Goal: Transaction & Acquisition: Purchase product/service

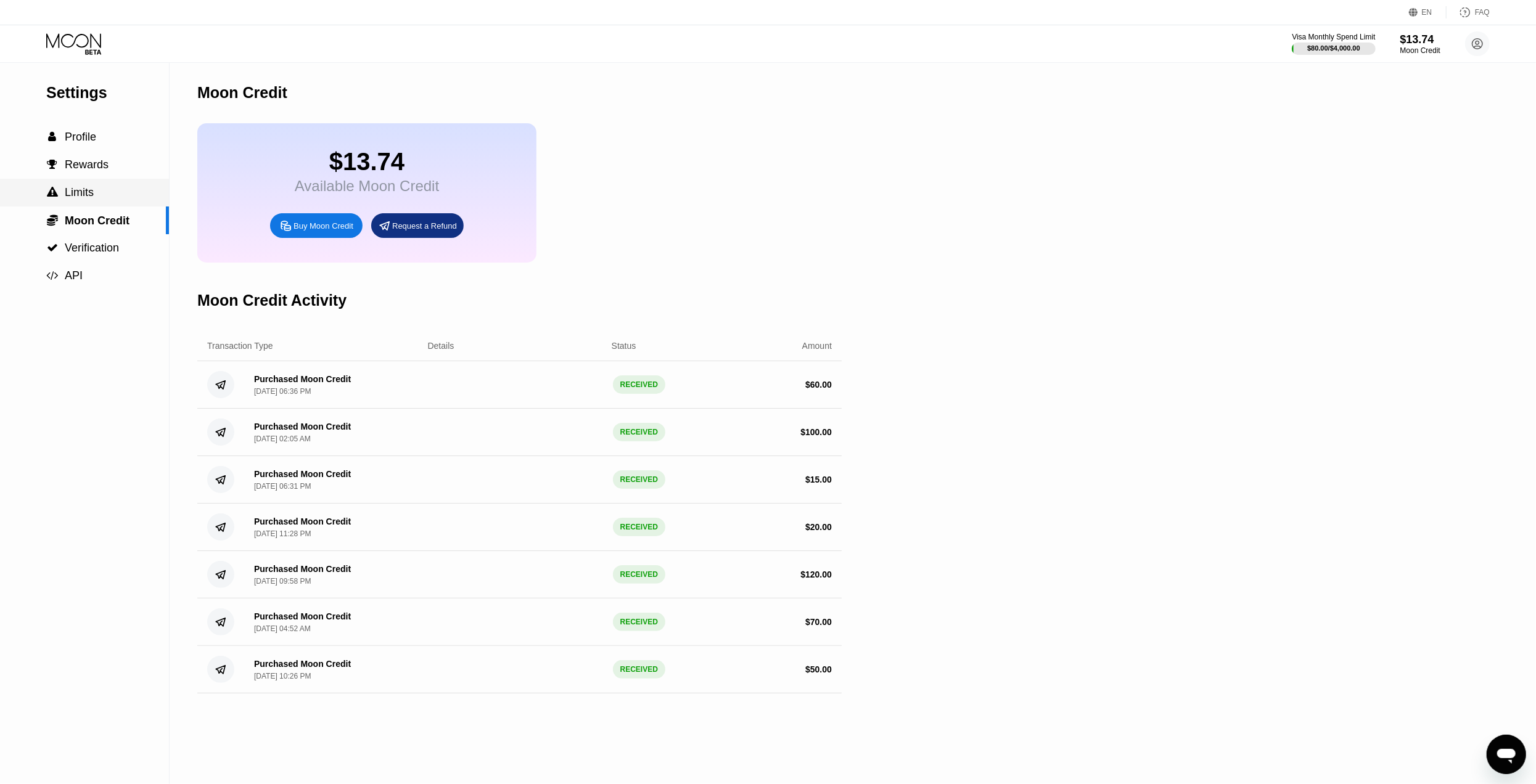
click at [121, 194] on div " Limits" at bounding box center [84, 193] width 169 height 13
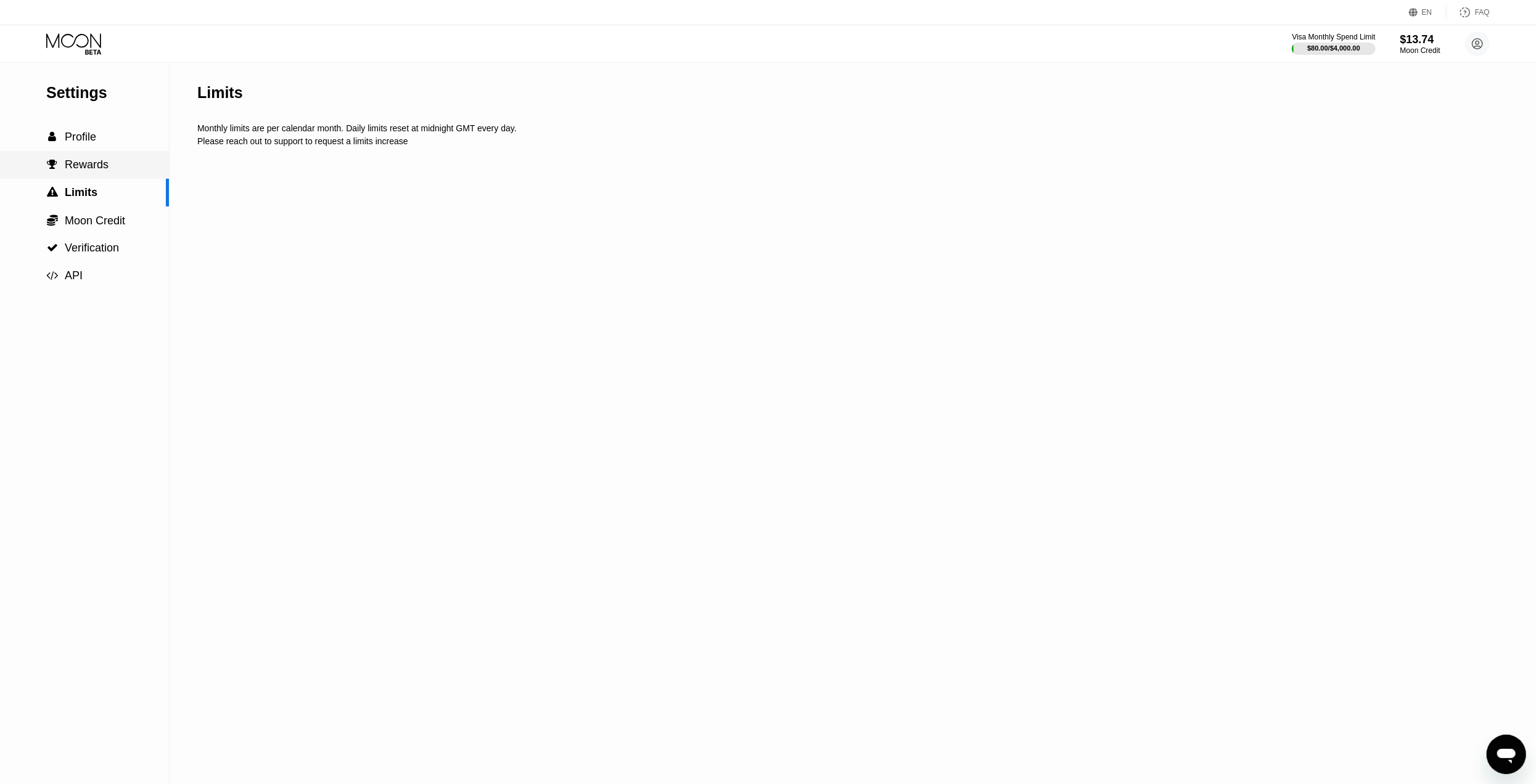
click at [108, 171] on div " Rewards" at bounding box center [84, 165] width 169 height 13
click at [118, 222] on span "Moon Credit" at bounding box center [95, 220] width 60 height 12
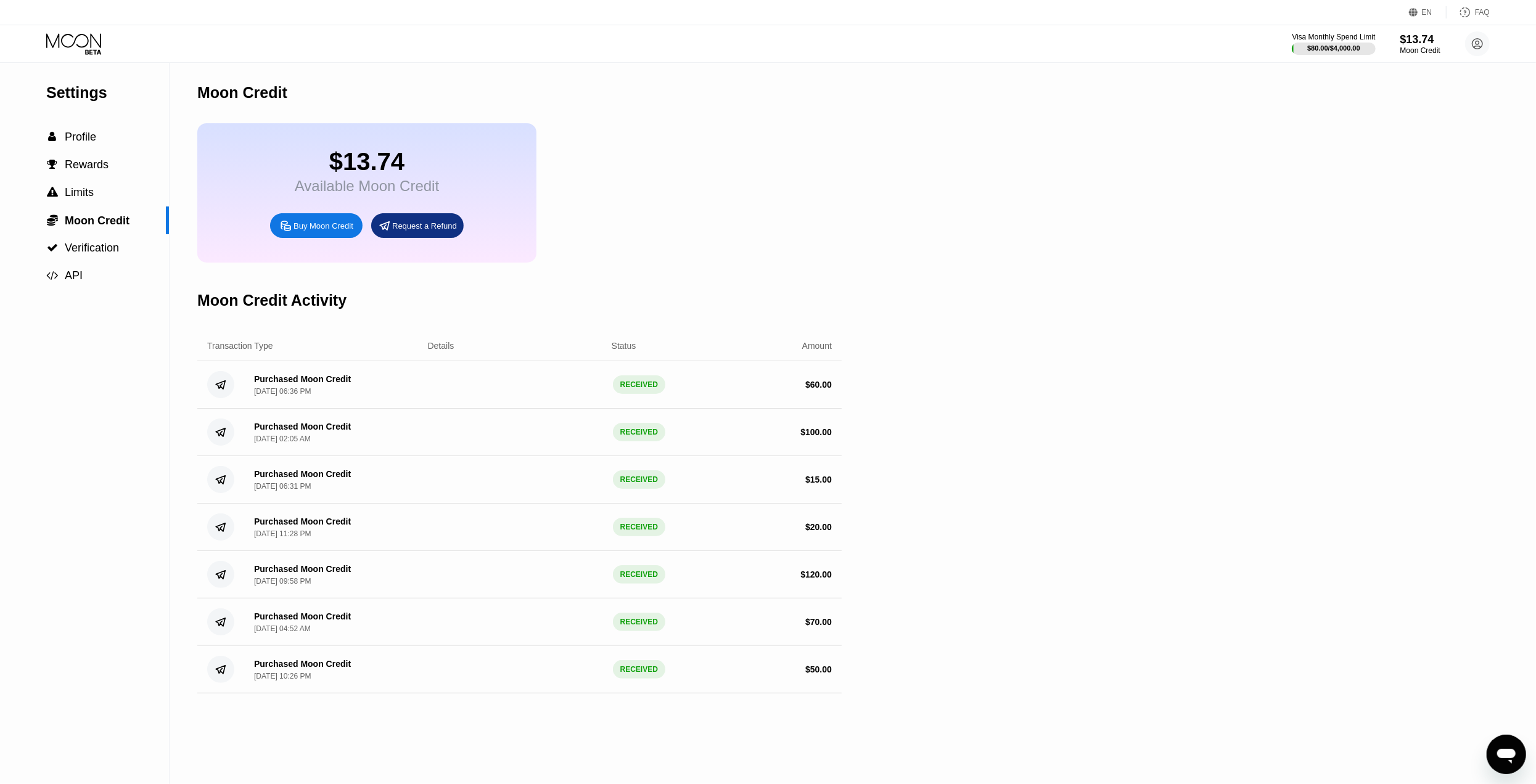
click at [349, 231] on div "Buy Moon Credit" at bounding box center [323, 226] width 59 height 10
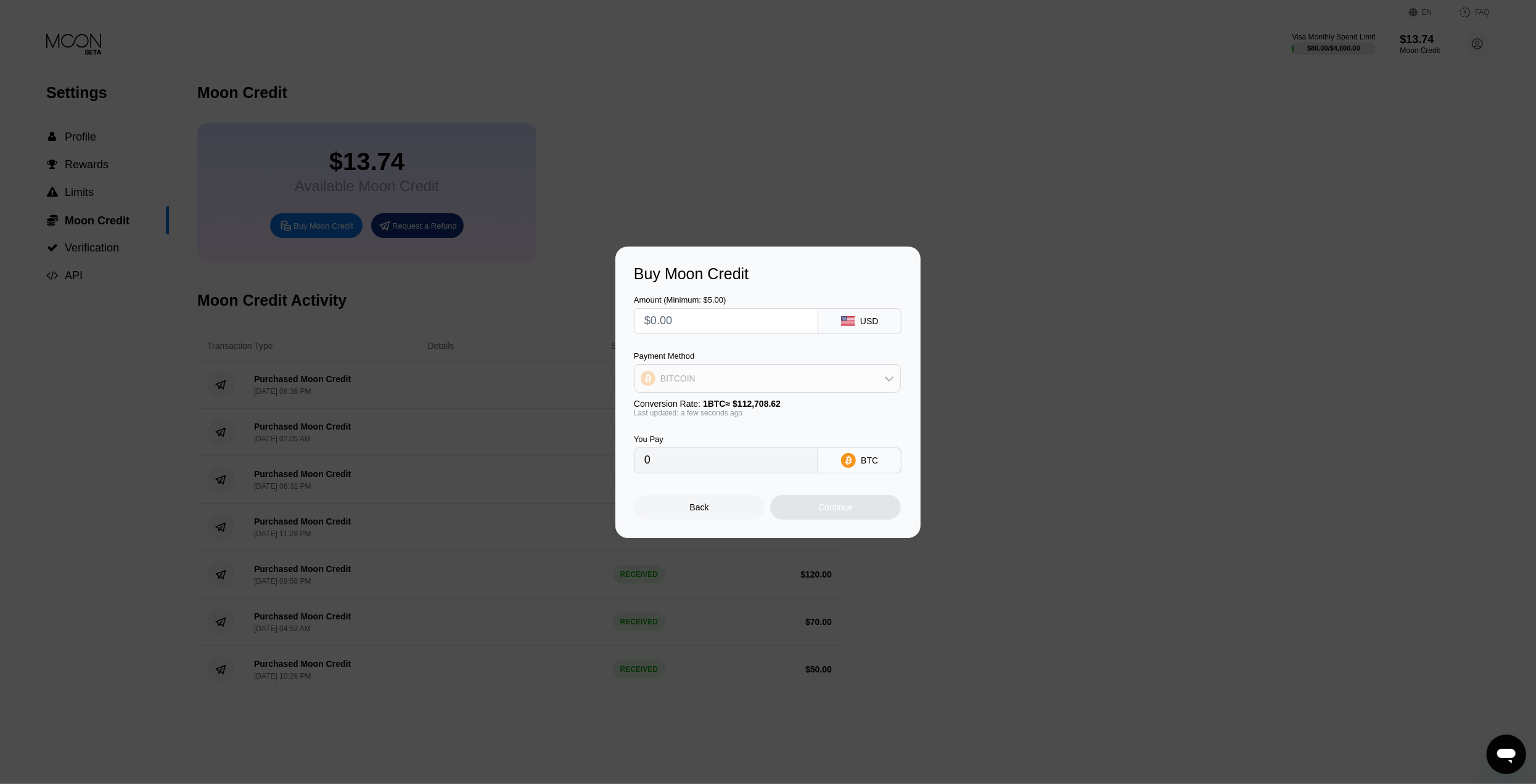
click at [819, 380] on div "BITCOIN" at bounding box center [767, 378] width 266 height 25
click at [780, 435] on div "USDT on TRON" at bounding box center [774, 439] width 232 height 10
type input "0.00"
drag, startPoint x: 710, startPoint y: 316, endPoint x: 639, endPoint y: 316, distance: 71.0
click at [639, 316] on div at bounding box center [726, 321] width 184 height 26
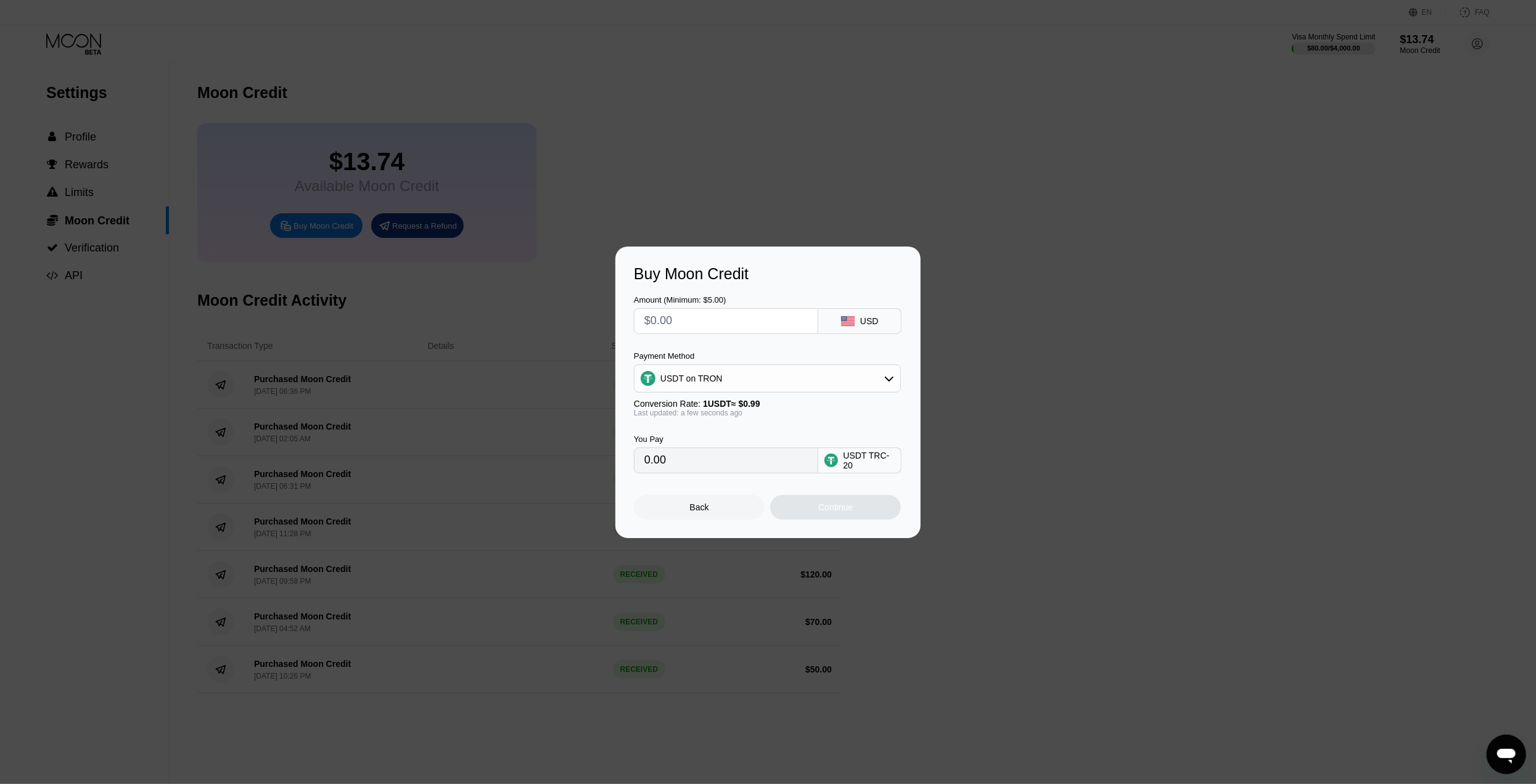
type input "$1"
type input "1.01"
type input "$10"
type input "10.10"
type input "$100"
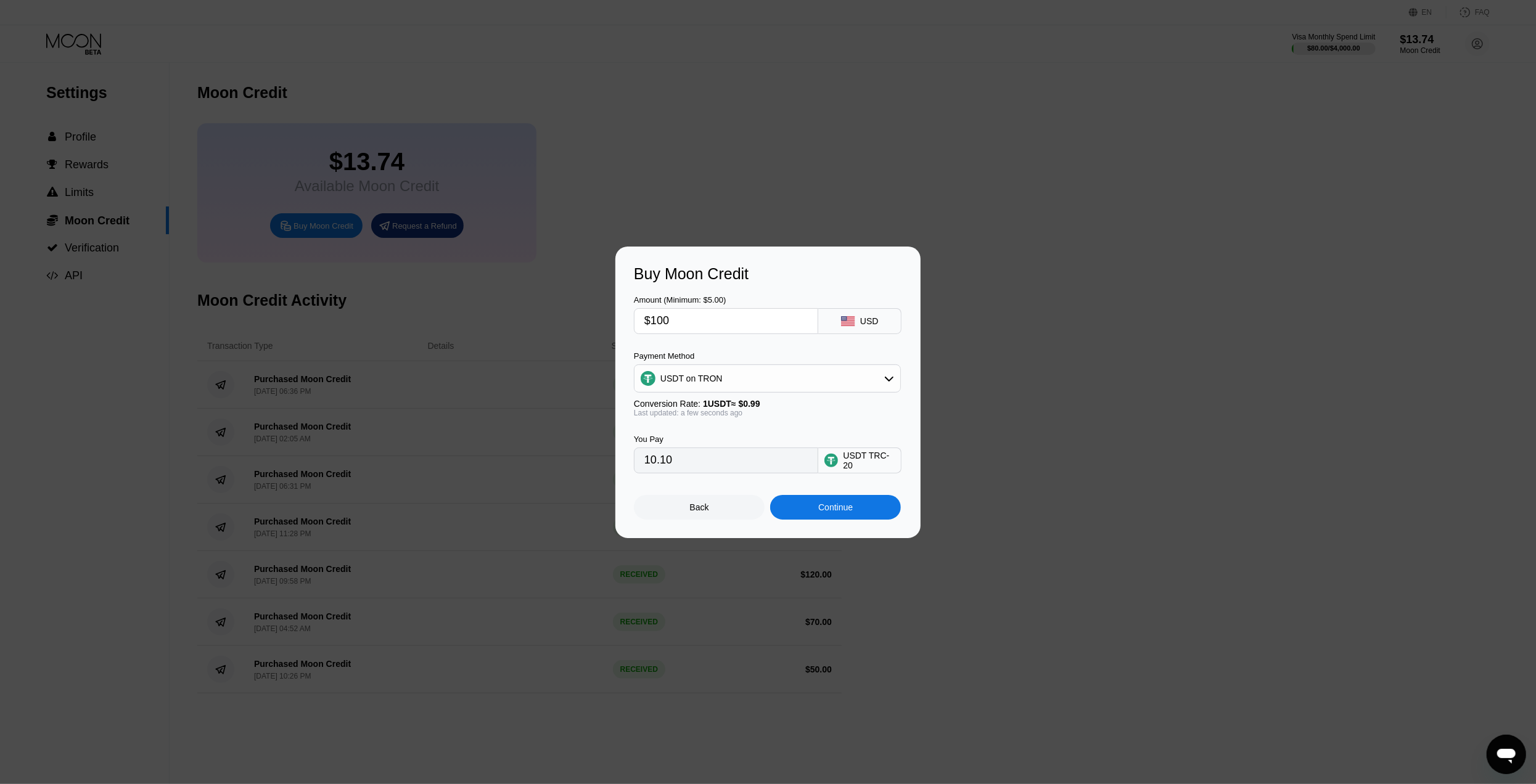
type input "101.01"
type input "$100"
click at [865, 463] on div "USDT TRC-20" at bounding box center [869, 460] width 51 height 20
click at [764, 373] on div "USDT on TRON" at bounding box center [767, 378] width 266 height 25
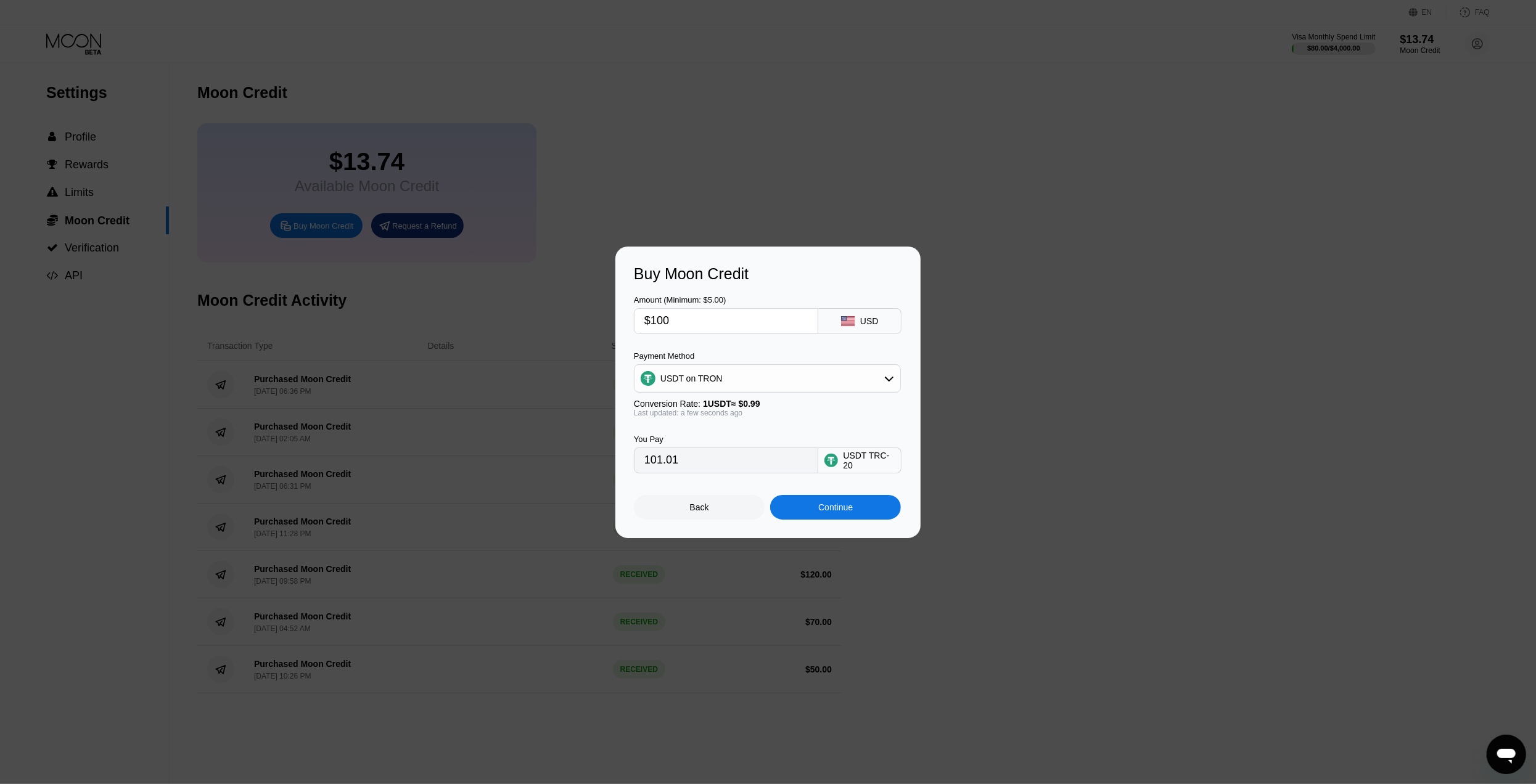
click at [851, 511] on div "Continue" at bounding box center [835, 507] width 35 height 10
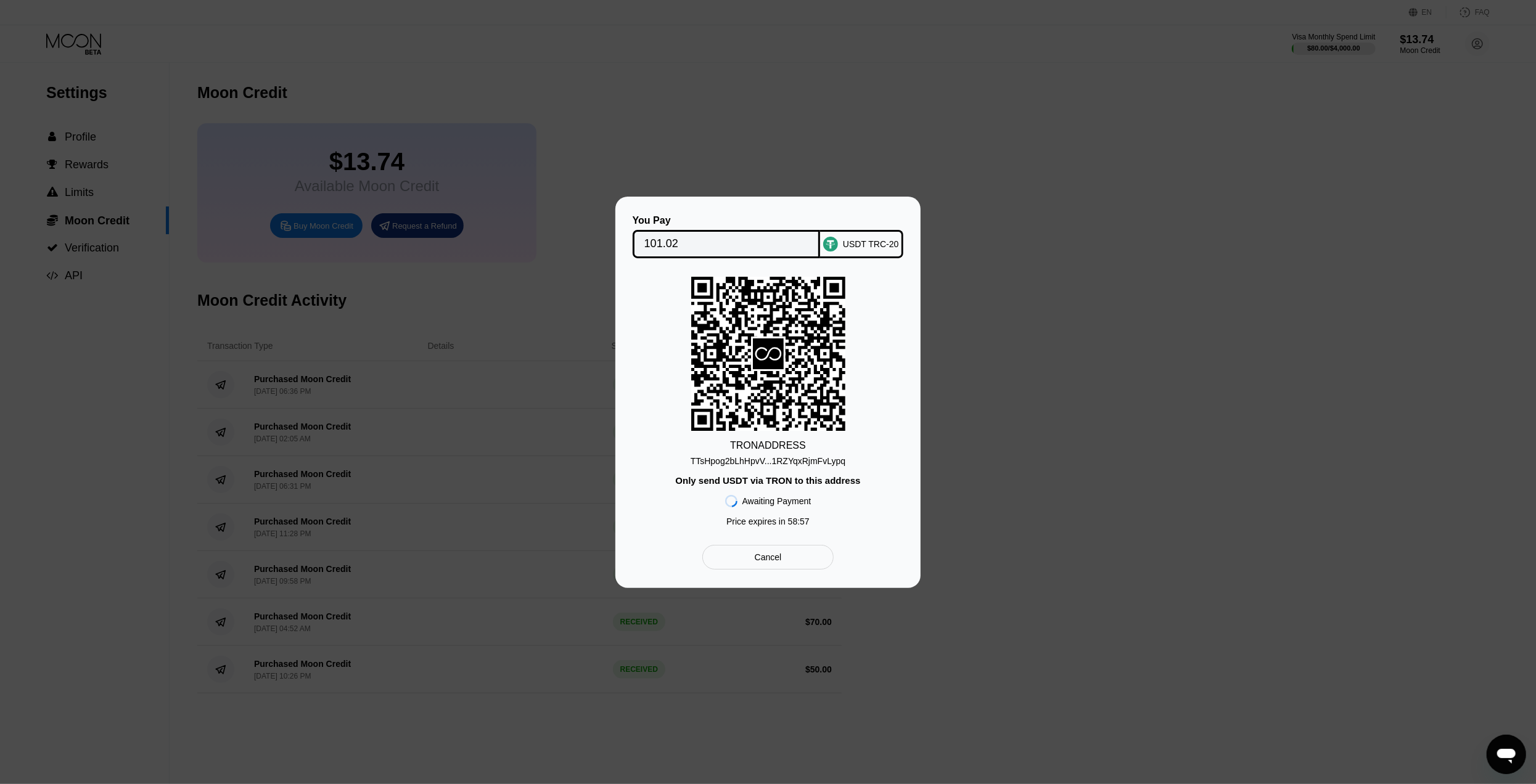
click at [771, 463] on div "TTsHpog2bLhHpvV...1RZYqxRjmFvLypq" at bounding box center [768, 461] width 155 height 10
click at [871, 395] on div "TRON ADDRESS TTsHpog2bLhHpvV...1RZYqxRjmFvLypq Only send USDT via TRON to this …" at bounding box center [768, 404] width 268 height 255
click at [793, 473] on div "TRON ADDRESS TTsHpog2bLhHpvV...1RZYqxRjmFvLypq Only send USDT via TRON to this …" at bounding box center [768, 404] width 268 height 255
click at [821, 459] on div "TTsHpog2bLhHpvV...1RZYqxRjmFvLypq" at bounding box center [768, 461] width 155 height 10
click at [1508, 761] on icon "Открыть окно обмена сообщениями" at bounding box center [1505, 753] width 23 height 22
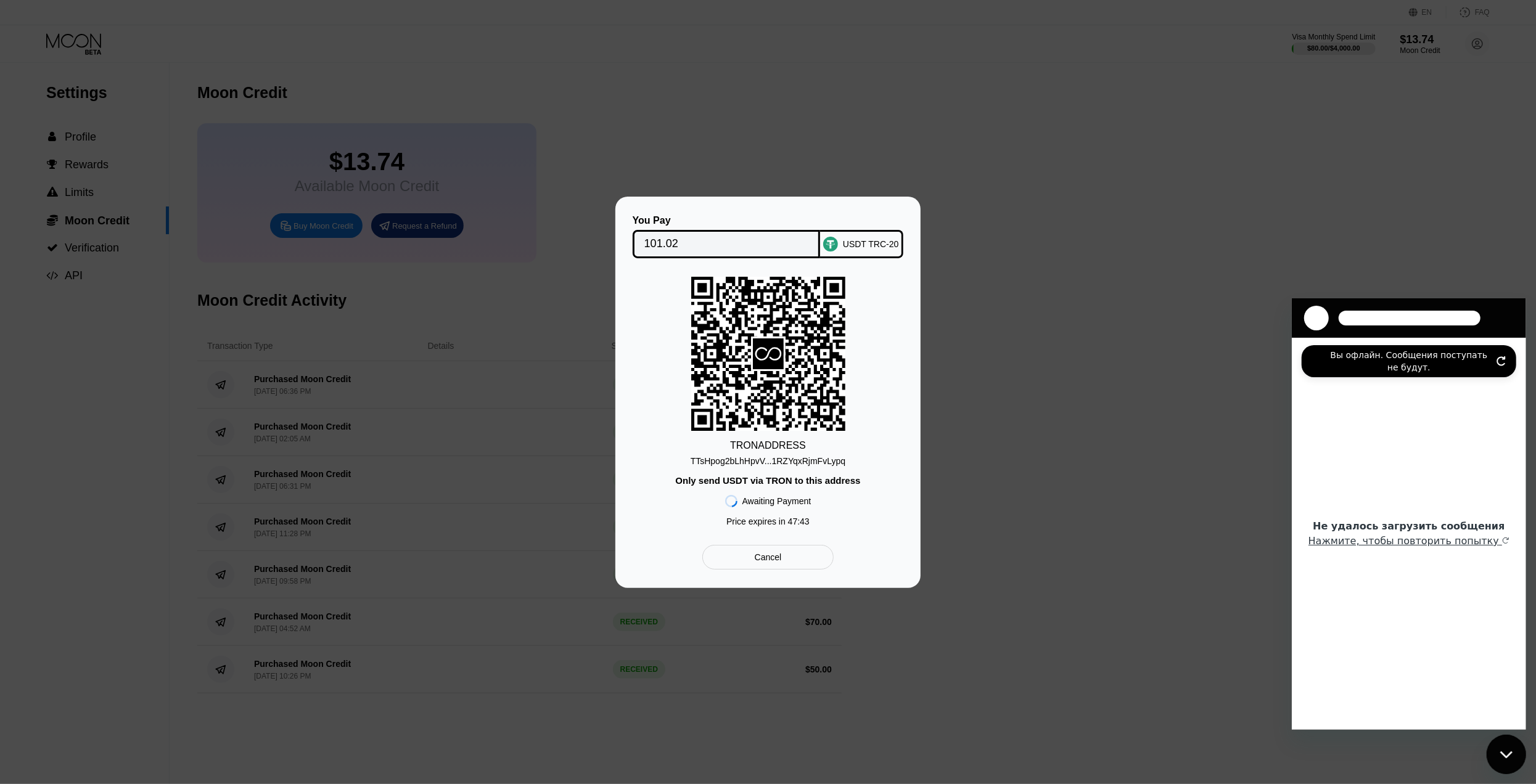
click at [1504, 359] on icon "Обновить подключение" at bounding box center [1501, 361] width 10 height 10
click at [1501, 365] on icon "Обновить подключение" at bounding box center [1500, 360] width 7 height 9
click at [1501, 362] on icon "Обновить подключение" at bounding box center [1501, 361] width 10 height 10
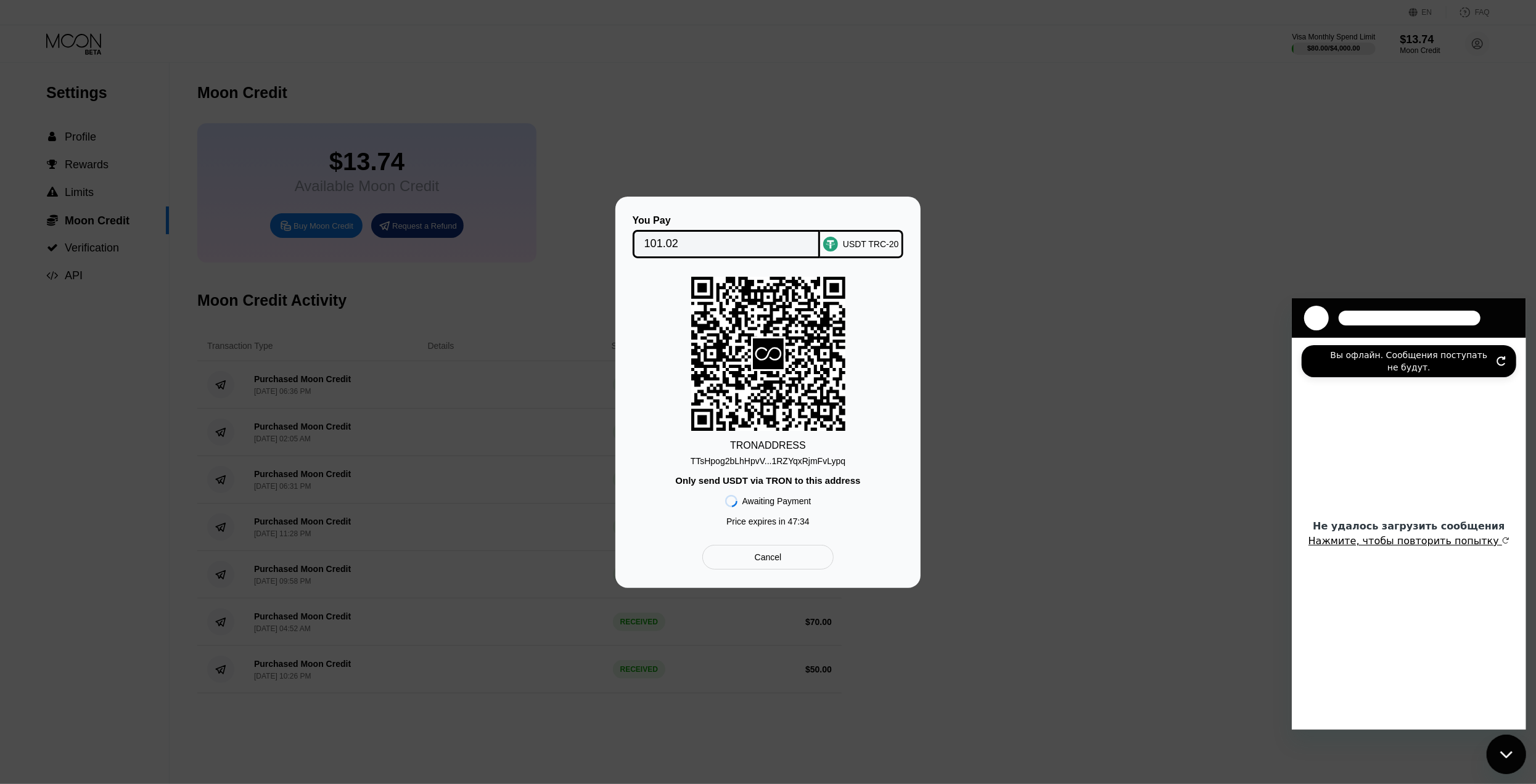
click at [1367, 546] on button "Нажмите, чтобы повторить попытку" at bounding box center [1408, 540] width 201 height 12
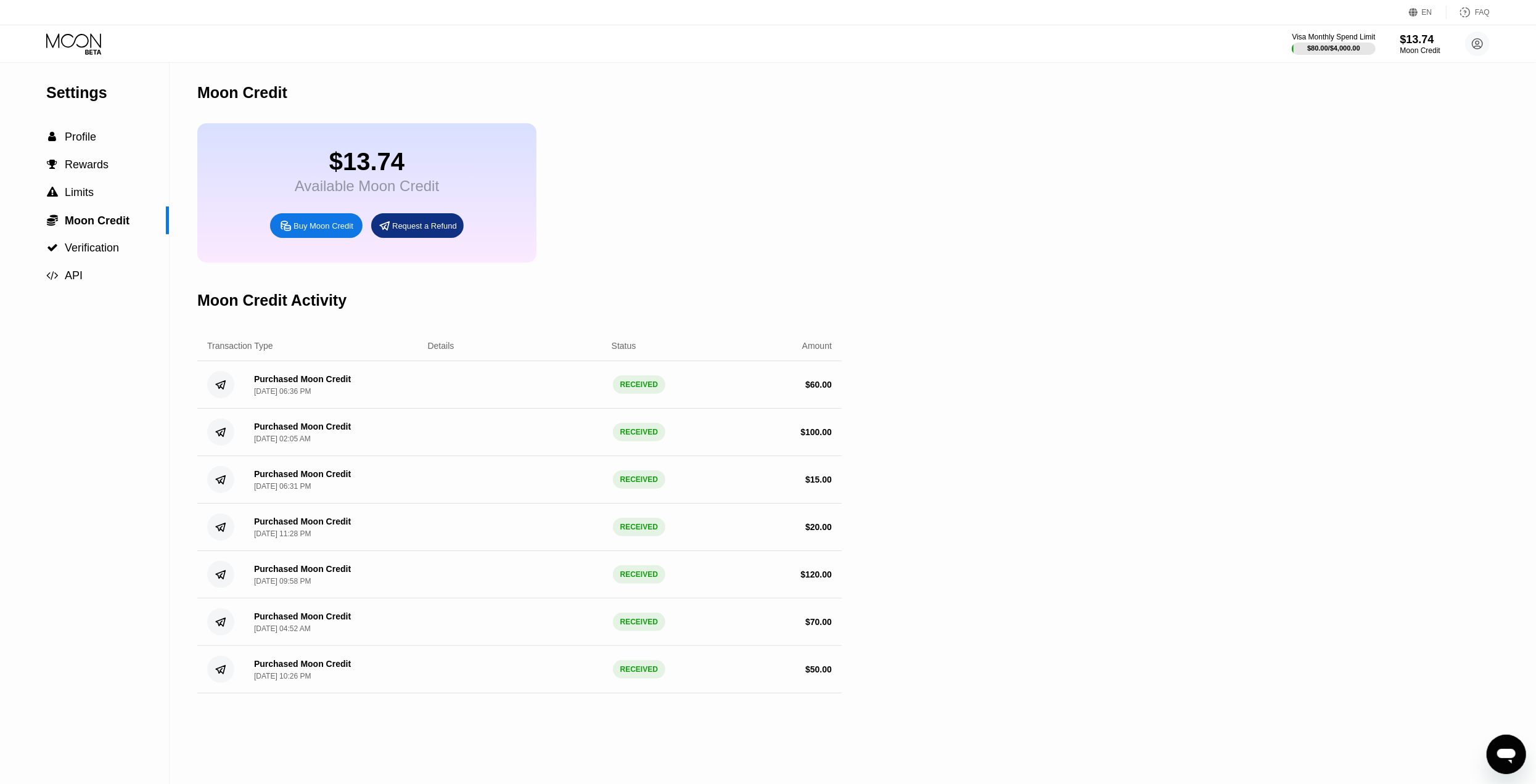
click at [1510, 745] on icon "Открыть окно обмена сообщениями" at bounding box center [1505, 753] width 23 height 22
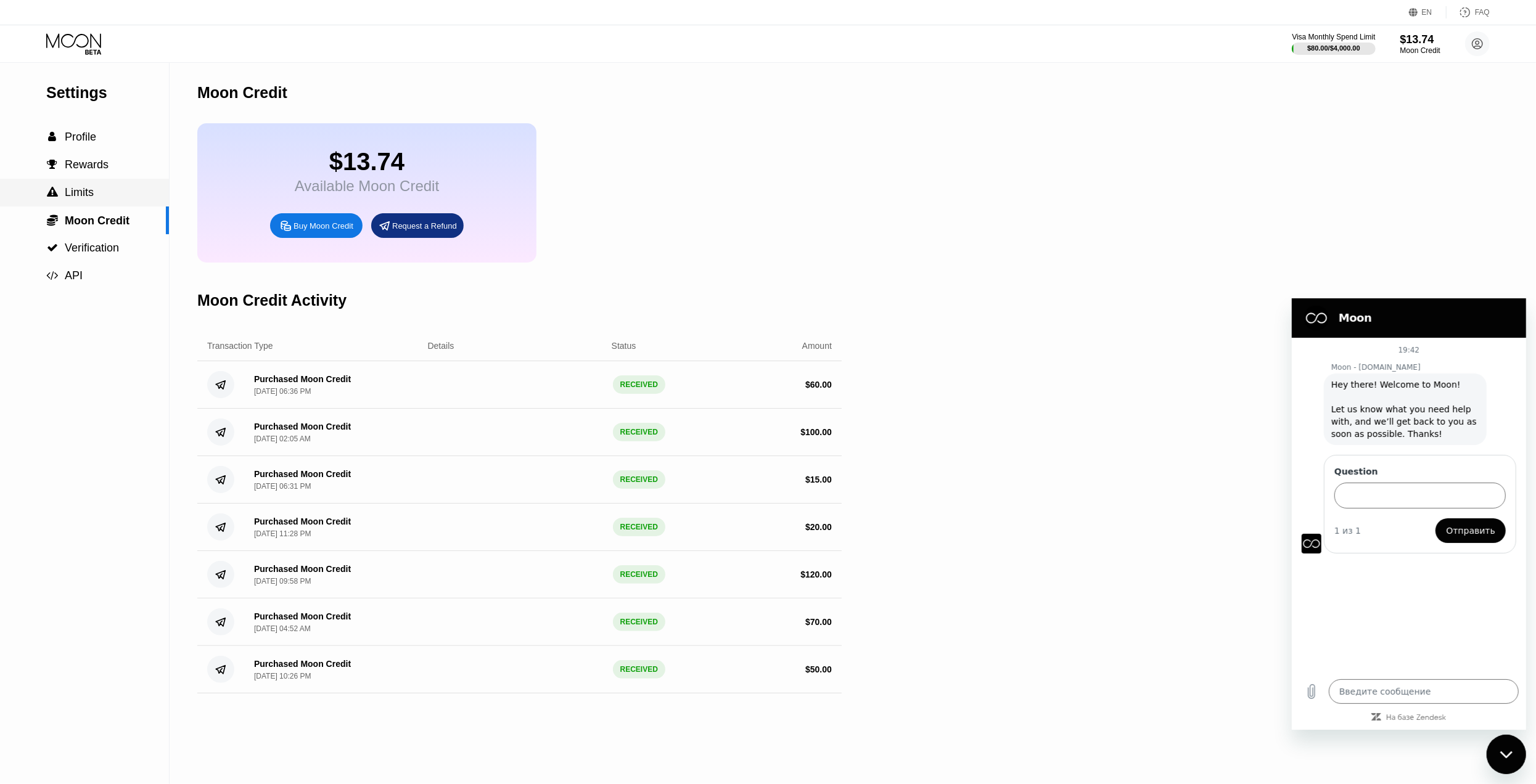
click at [109, 196] on div " Limits" at bounding box center [84, 193] width 169 height 13
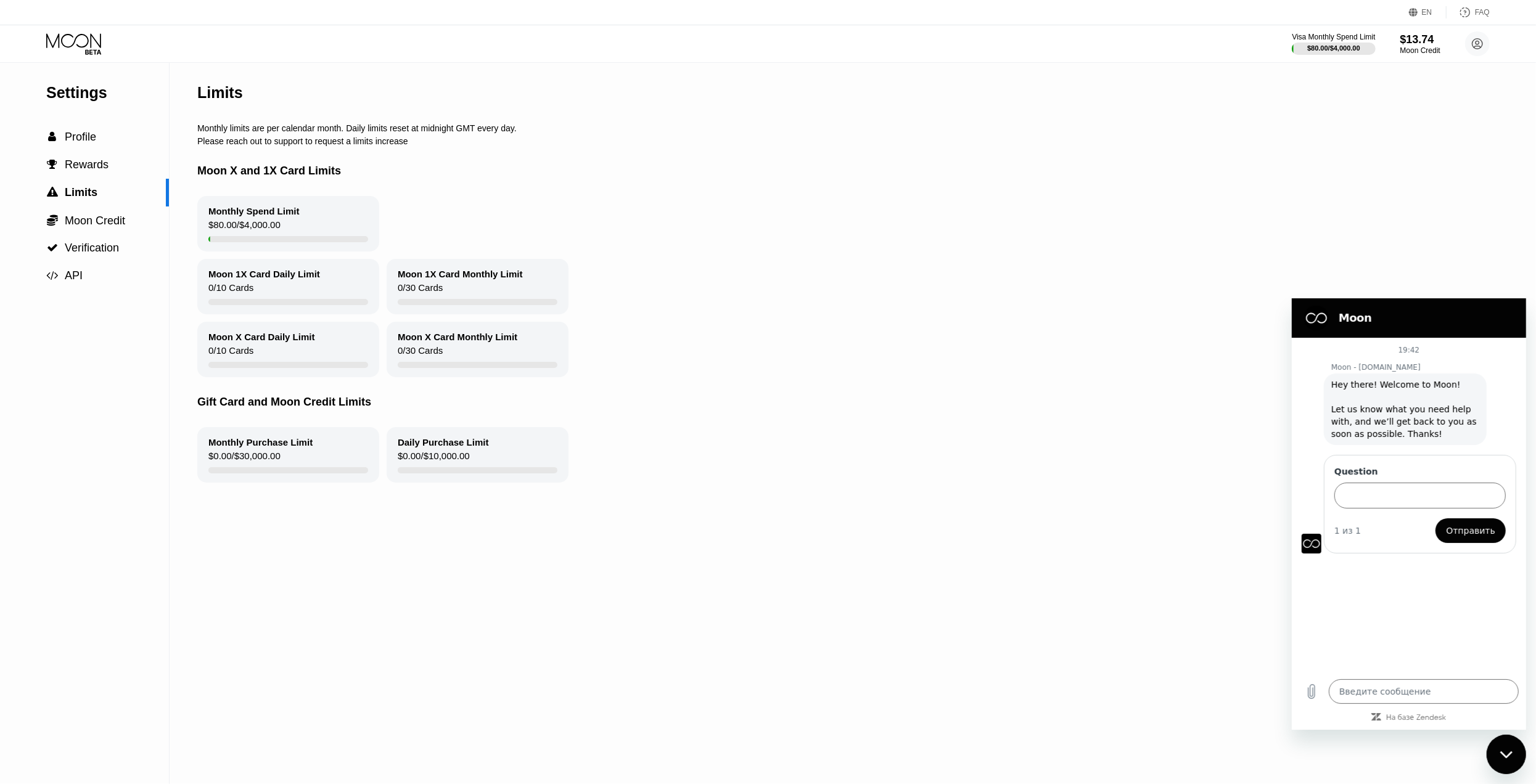
click at [89, 38] on icon at bounding box center [75, 43] width 57 height 22
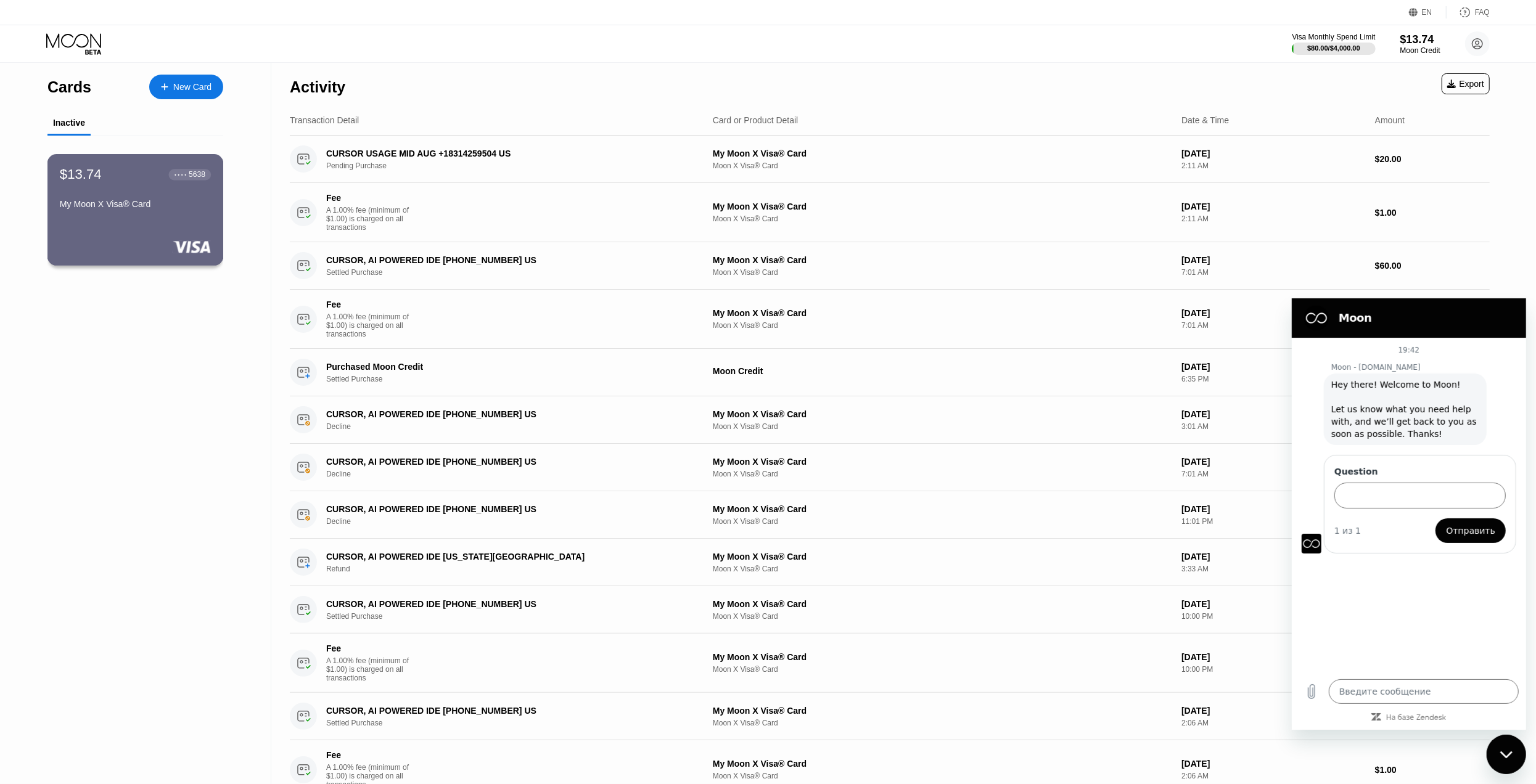
click at [125, 208] on div "My Moon X Visa® Card" at bounding box center [135, 204] width 151 height 10
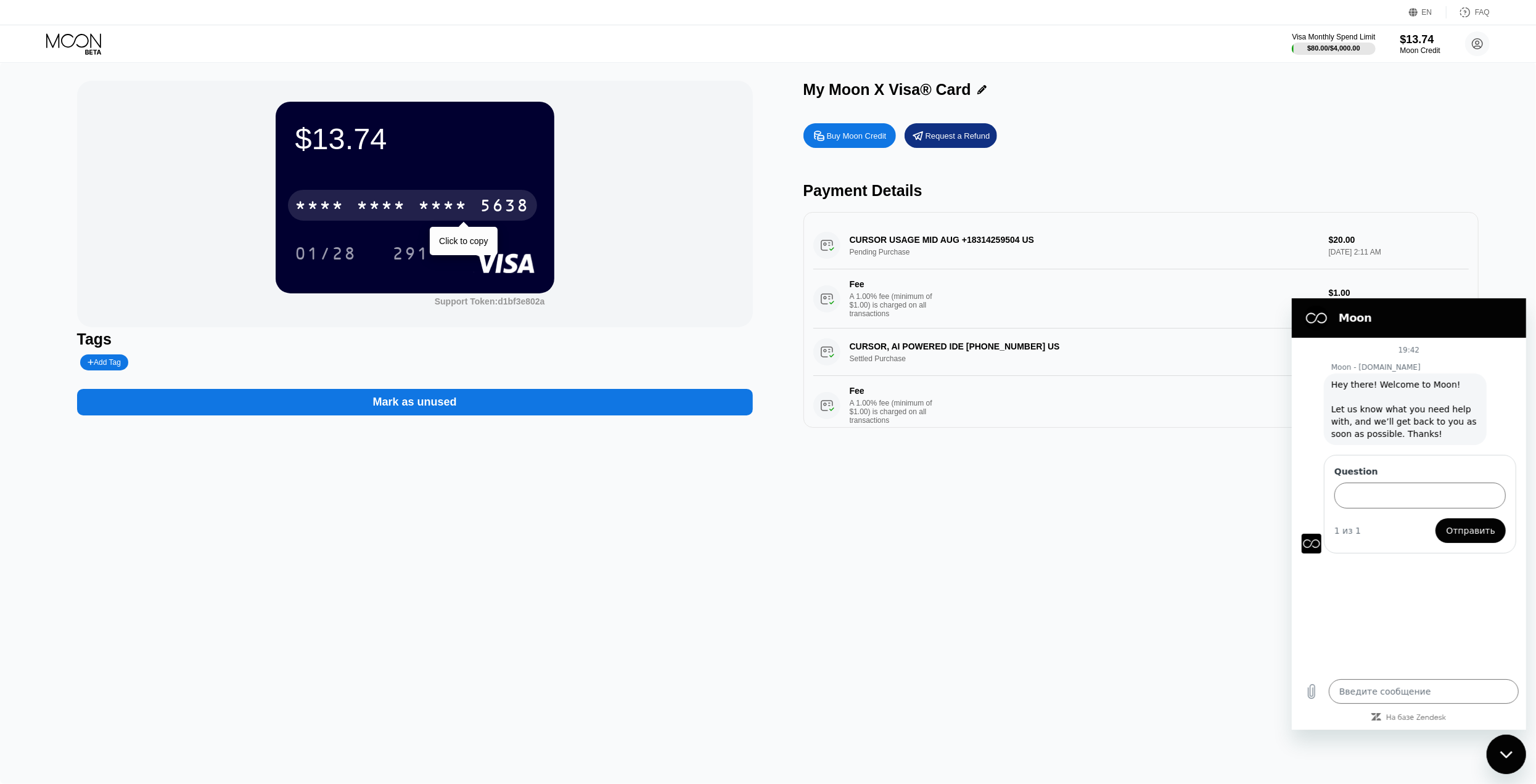
click at [462, 203] on div "* * * *" at bounding box center [443, 206] width 49 height 20
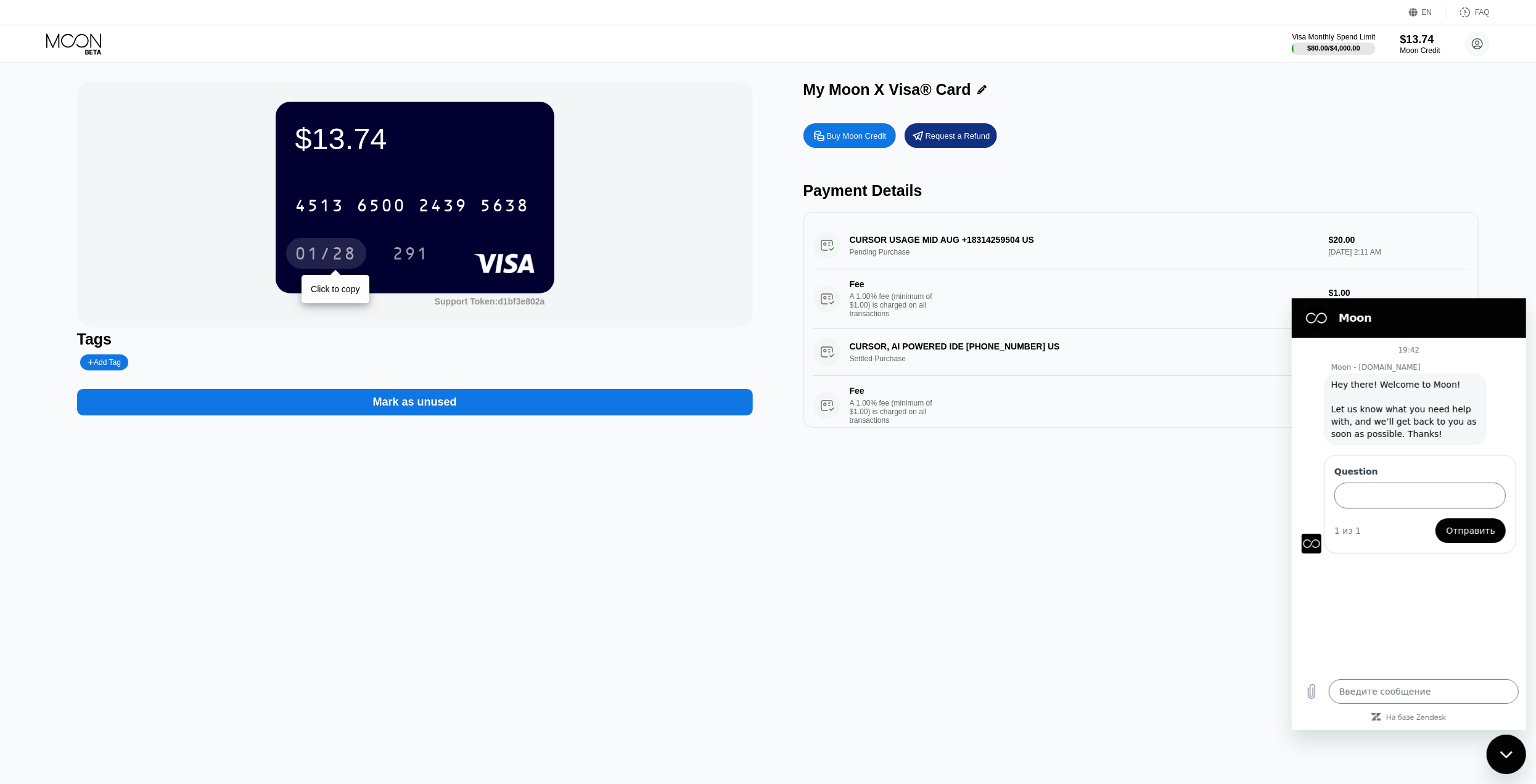
click at [324, 250] on div "01/28" at bounding box center [326, 255] width 62 height 20
click at [384, 213] on div "6500" at bounding box center [381, 206] width 49 height 20
type textarea "x"
drag, startPoint x: 1365, startPoint y: 496, endPoint x: 1370, endPoint y: 492, distance: 6.4
click at [1368, 493] on input "Question" at bounding box center [1419, 495] width 171 height 26
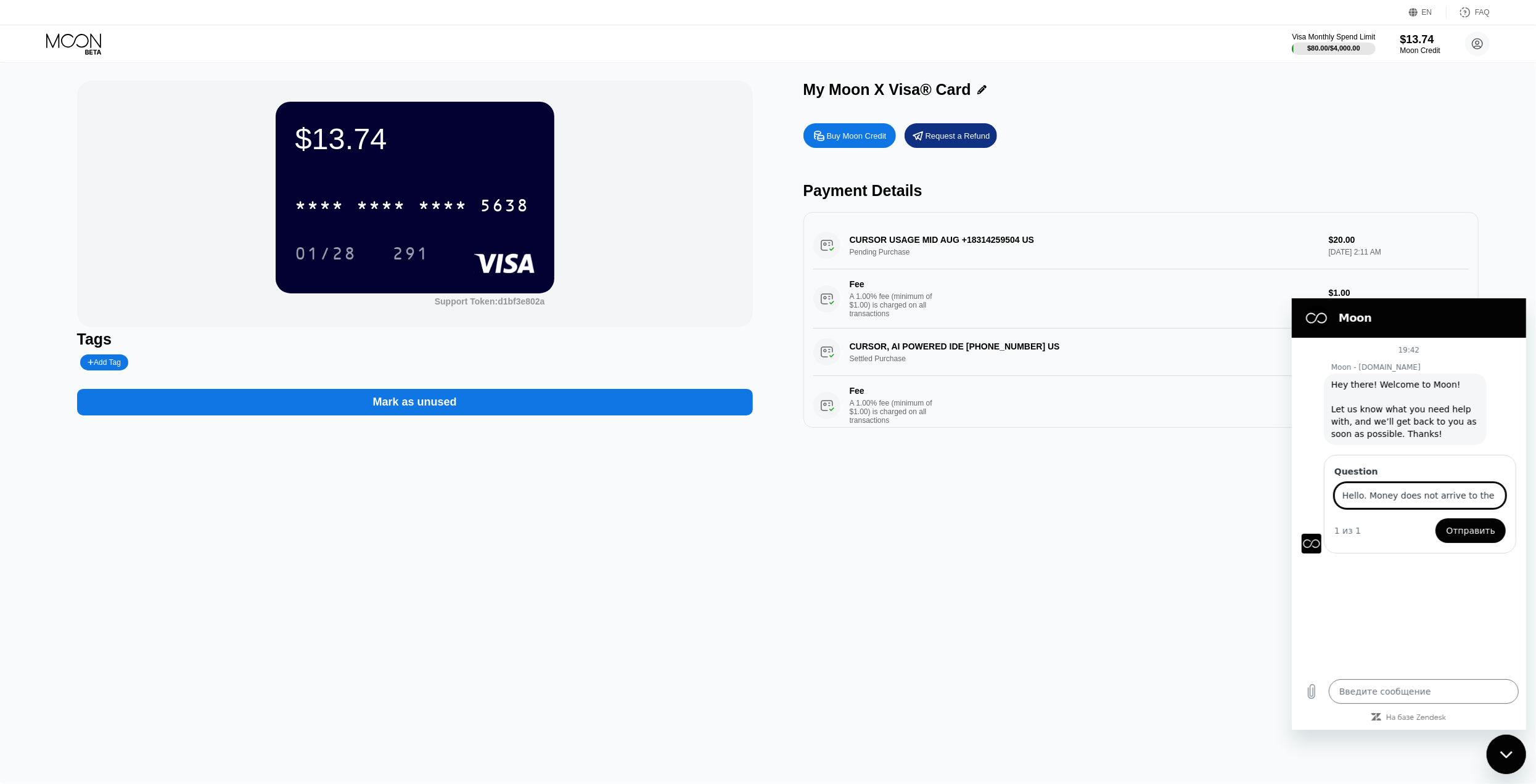
scroll to position [0, 127]
type input "Hello. Money does not arrive to the account for a long time after payment."
click at [1460, 530] on span "Отправить" at bounding box center [1469, 529] width 49 height 14
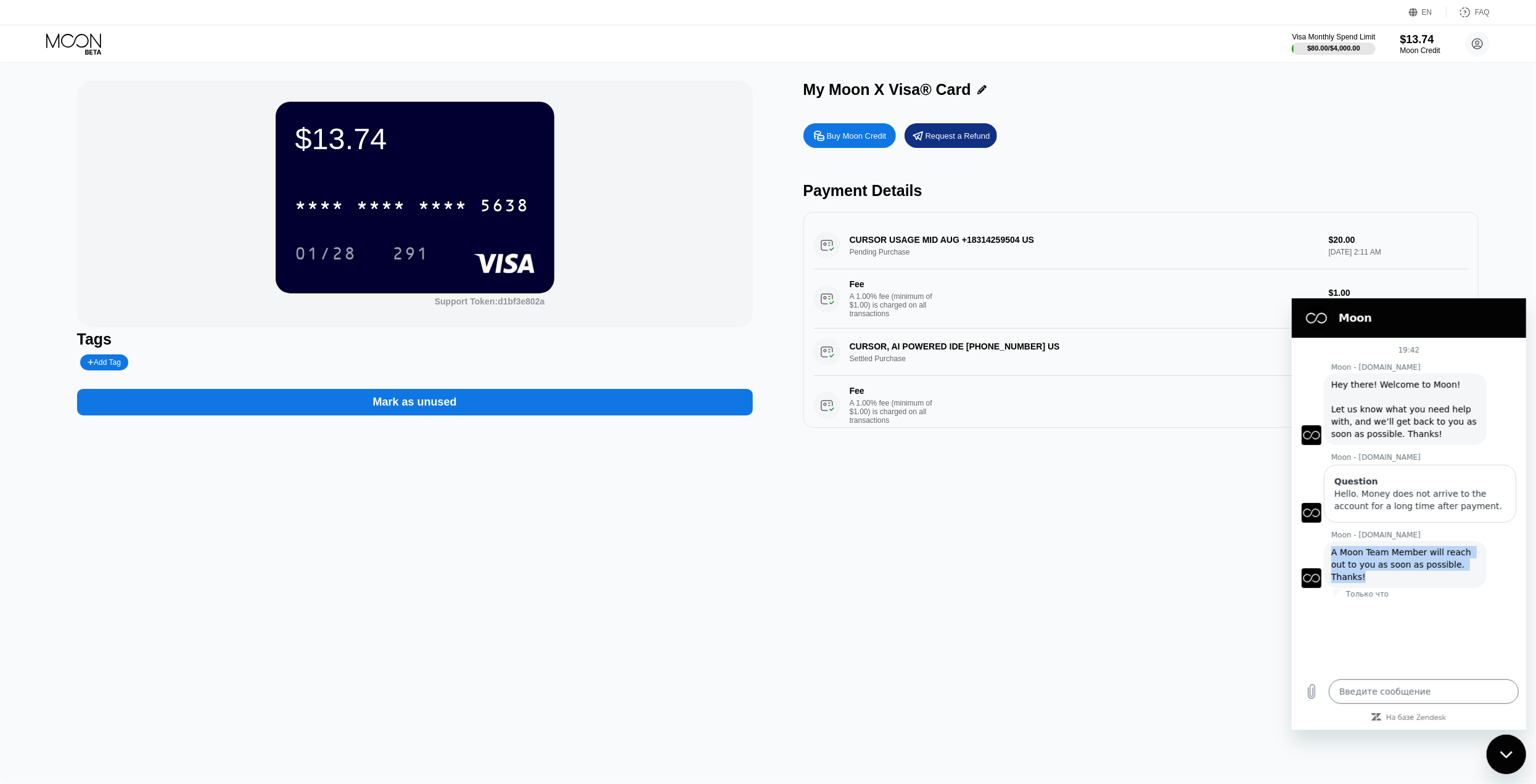
drag, startPoint x: 1465, startPoint y: 566, endPoint x: 1329, endPoint y: 550, distance: 136.9
click at [1329, 550] on div "Moon - paywithmoon.com говорит: A Moon Team Member will reach out to you as soo…" at bounding box center [1404, 564] width 163 height 47
copy span "A Moon Team Member will reach out to you as soon as possible. Thanks!"
type textarea "x"
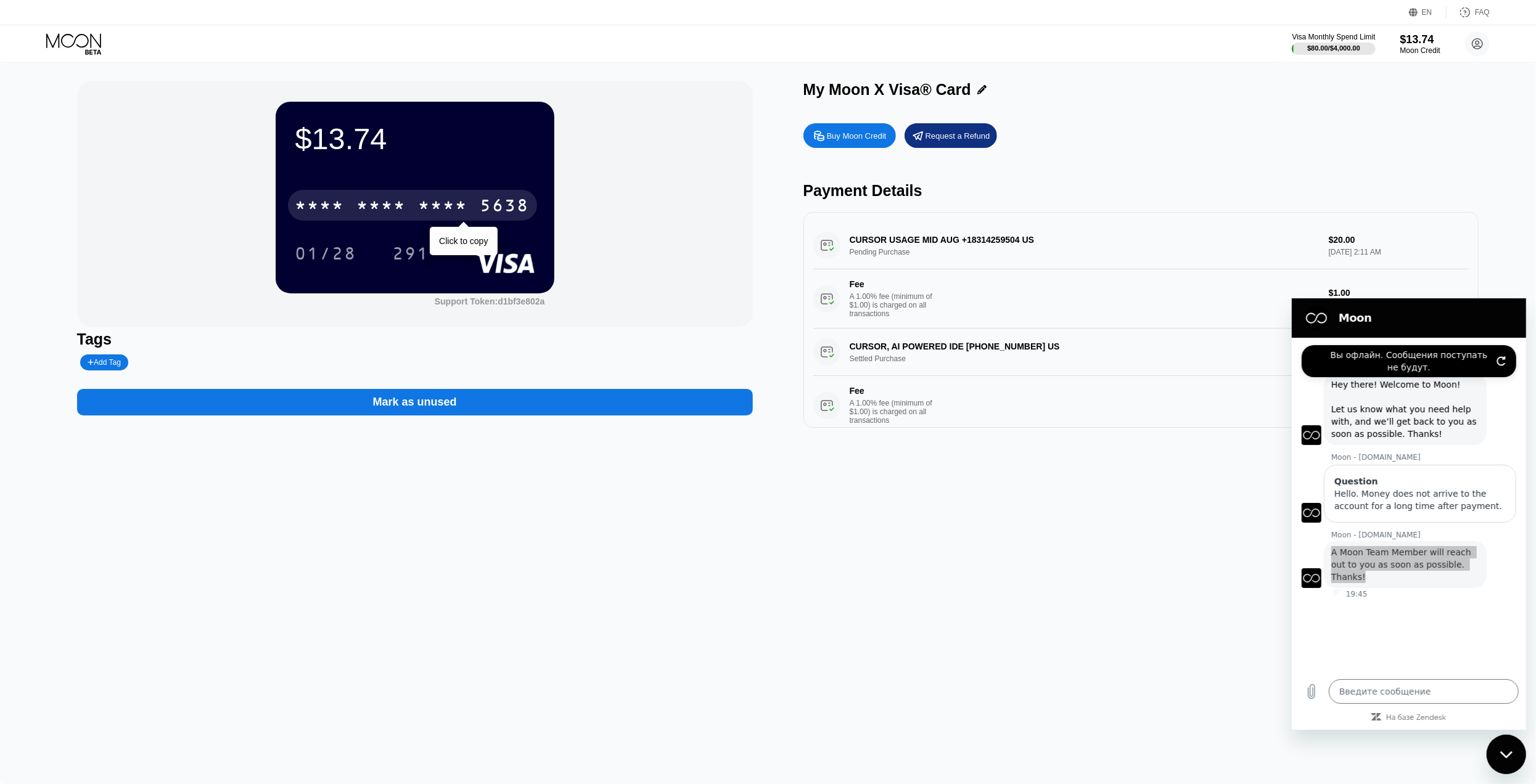
click at [362, 204] on div "* * * *" at bounding box center [381, 206] width 49 height 20
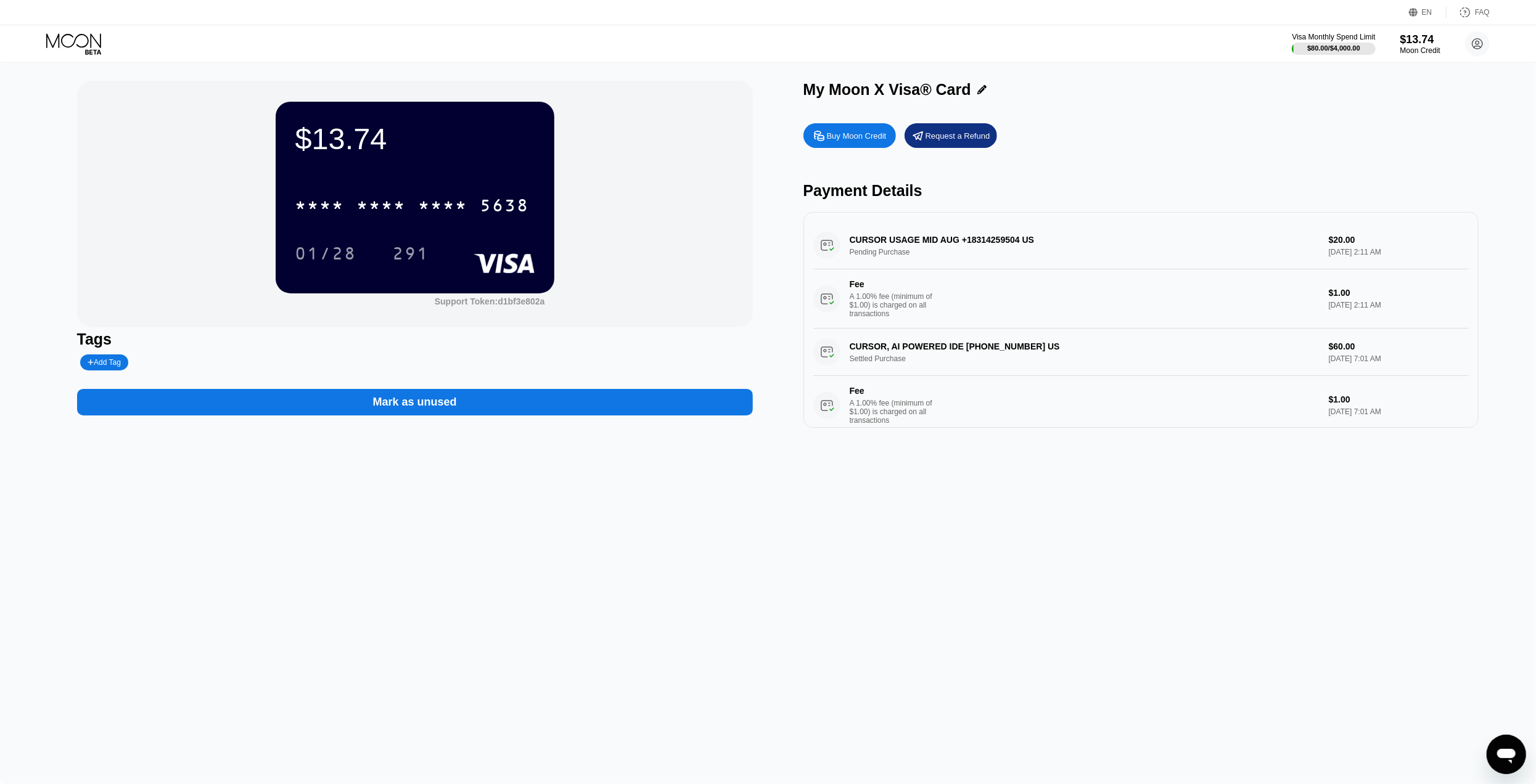
click at [1508, 750] on icon "Открыть окно обмена сообщениями" at bounding box center [1505, 755] width 18 height 14
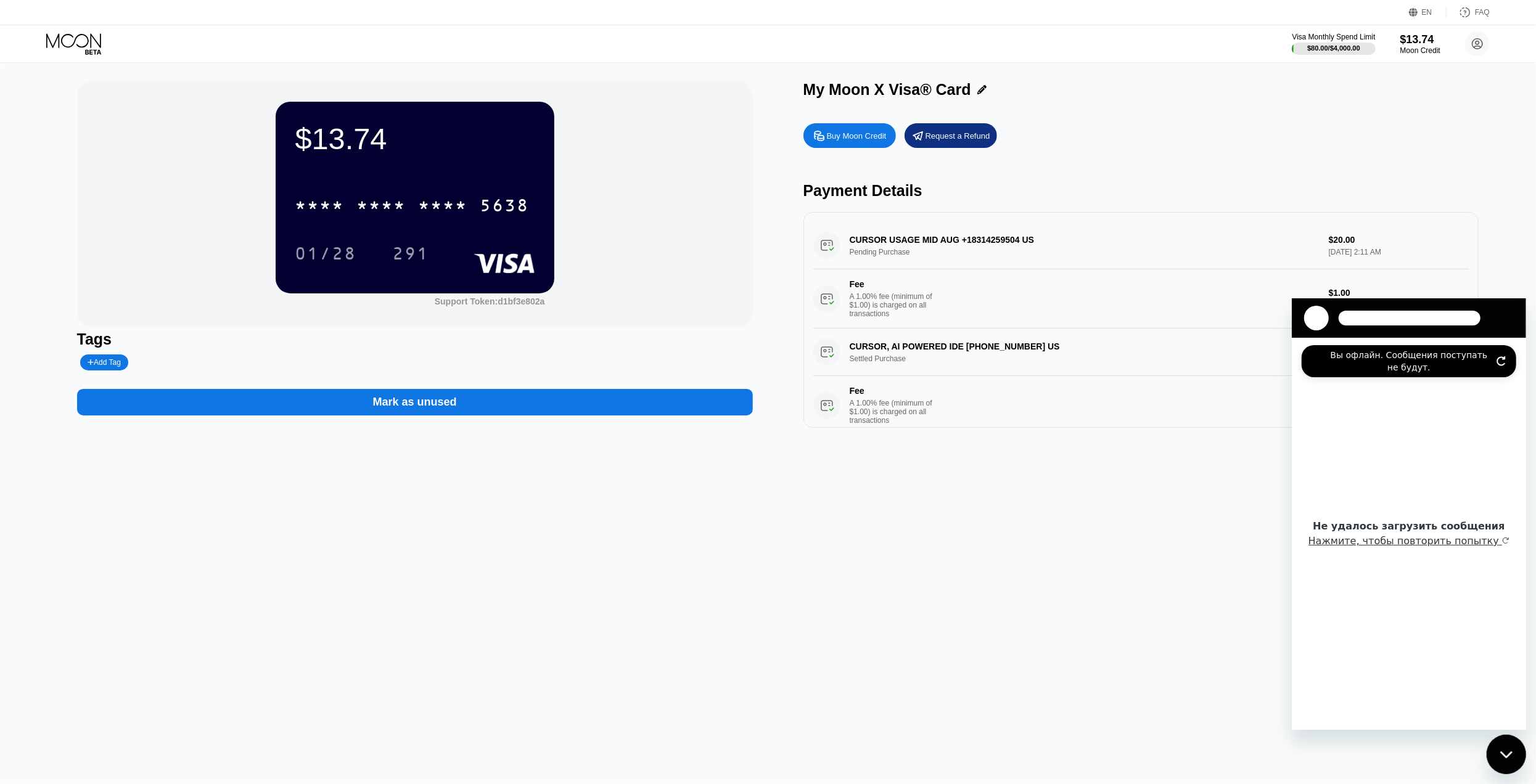
click at [1500, 357] on icon "Обновить подключение" at bounding box center [1500, 360] width 7 height 9
